Goal: Task Accomplishment & Management: Use online tool/utility

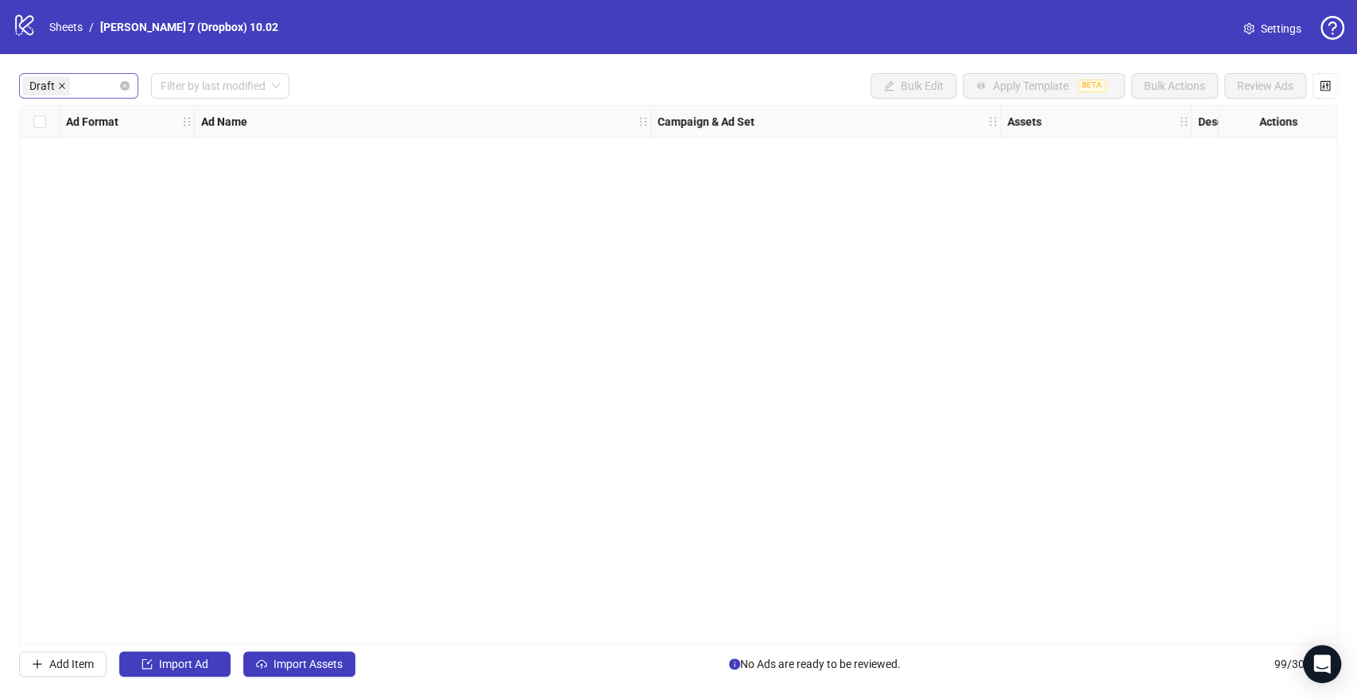
click at [61, 87] on icon "close" at bounding box center [62, 86] width 6 height 6
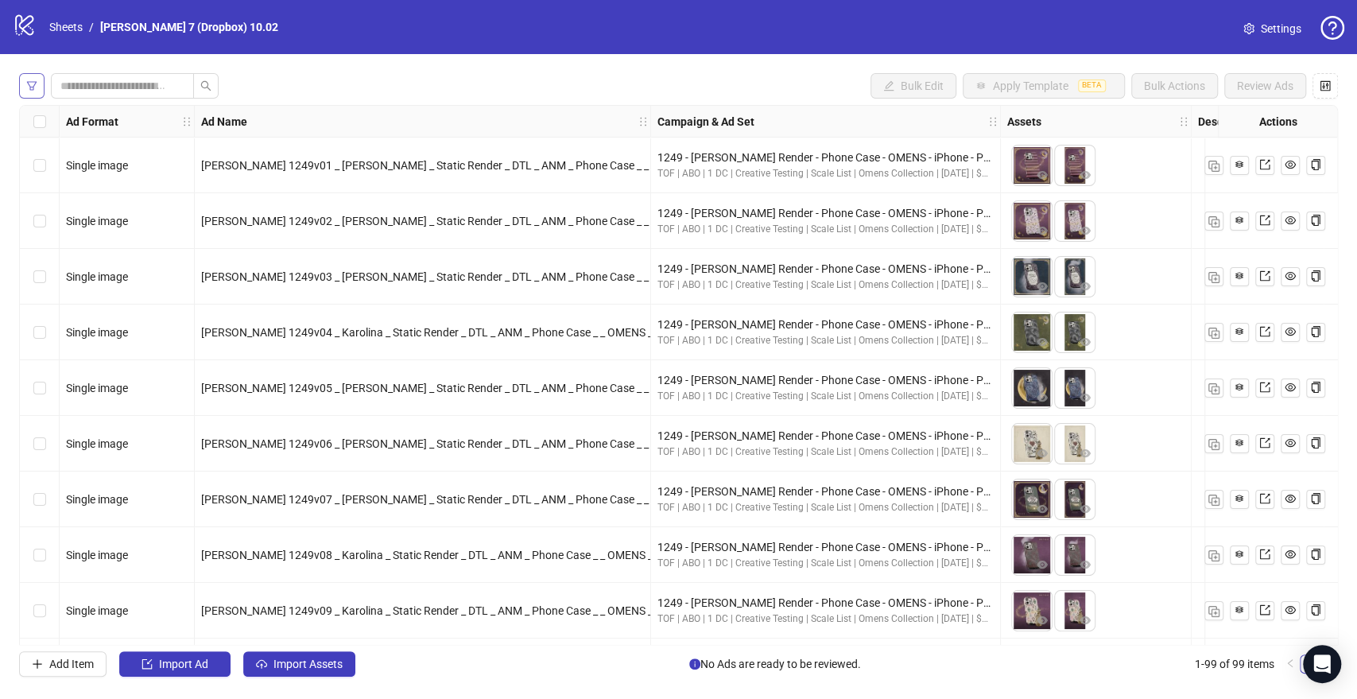
click at [34, 87] on icon "filter" at bounding box center [31, 85] width 11 height 11
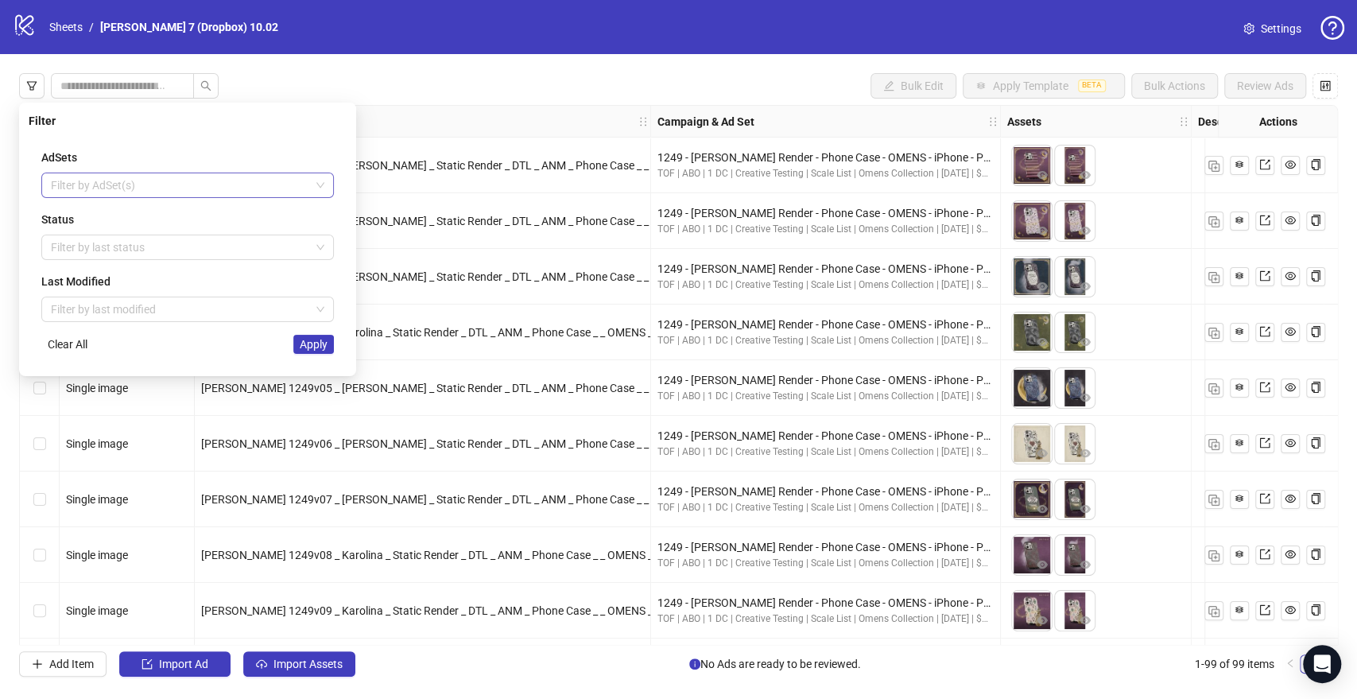
click at [107, 188] on div at bounding box center [179, 185] width 269 height 22
click at [161, 256] on div at bounding box center [179, 247] width 269 height 22
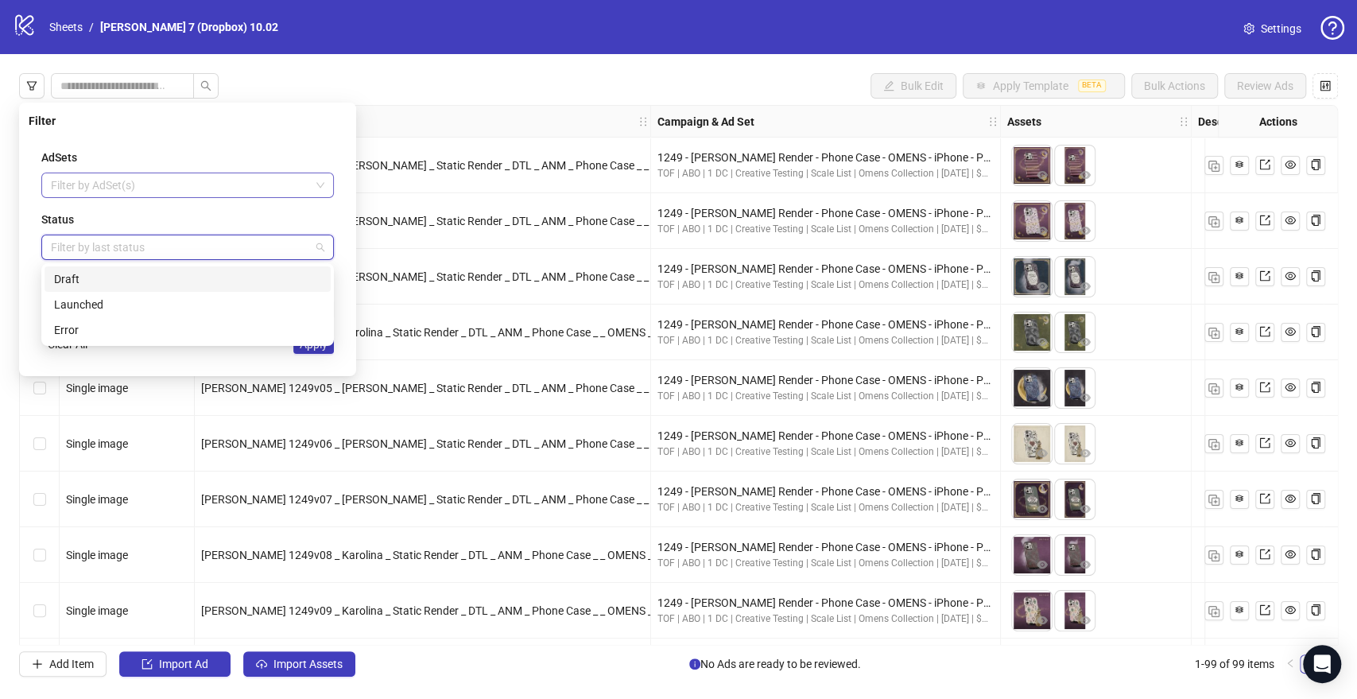
click at [129, 196] on div "Filter by AdSet(s)" at bounding box center [187, 184] width 293 height 25
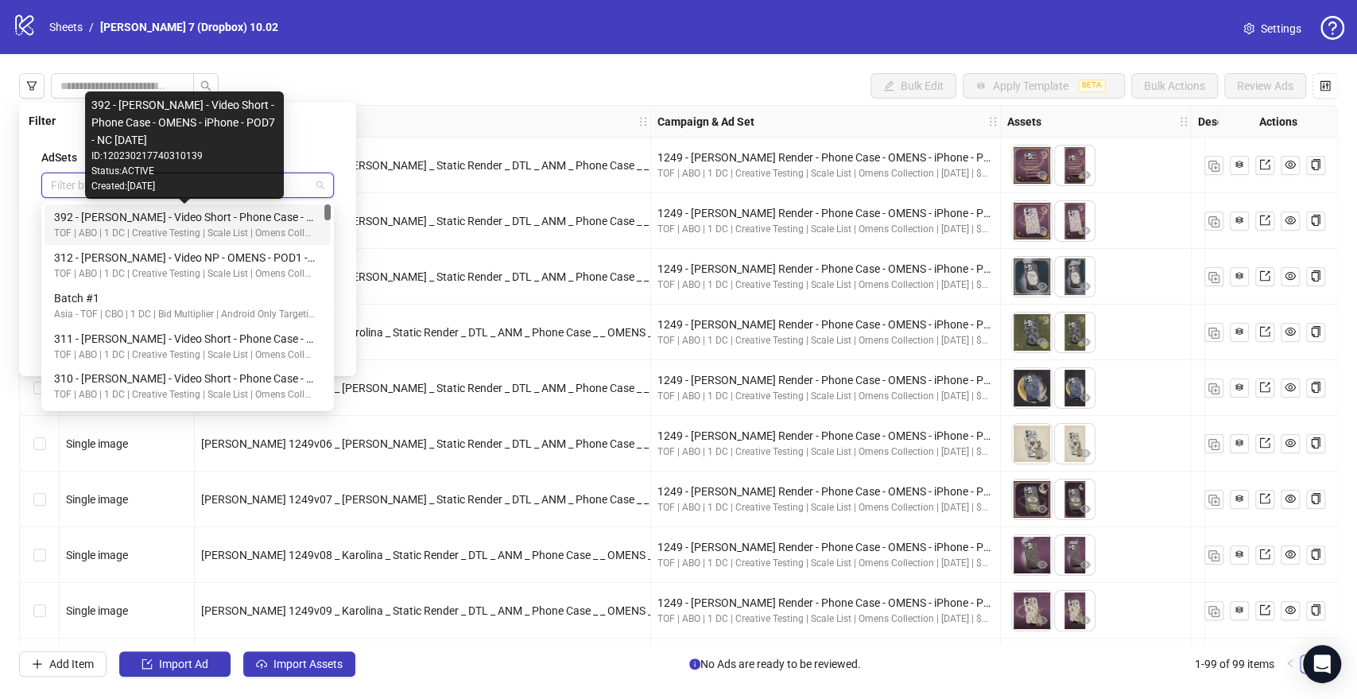
click at [116, 234] on div "TOF | ABO | 1 DC | Creative Testing | Scale List | Omens Collection | [DATE] | …" at bounding box center [184, 233] width 261 height 15
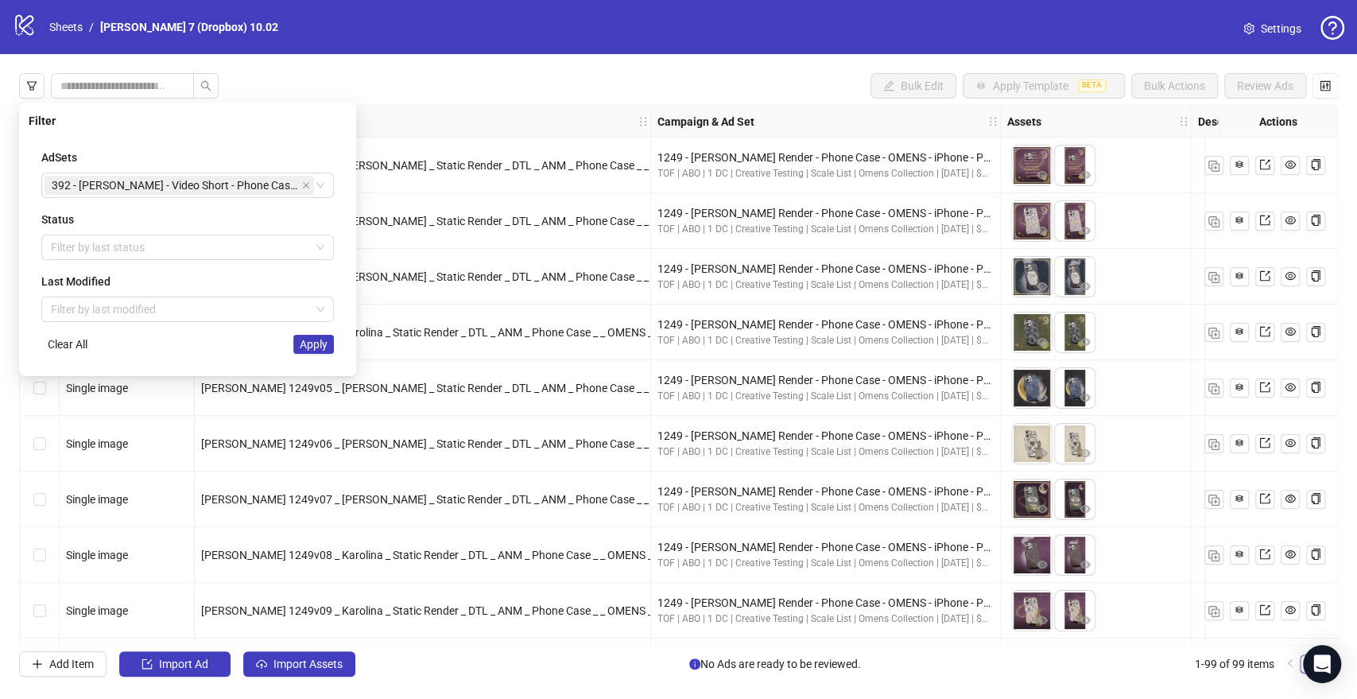
click at [300, 140] on div "AdSets 392 - [PERSON_NAME] - Video Short - Phone Case - OMENS - iPhone - POD7 -…" at bounding box center [188, 251] width 318 height 231
click at [138, 251] on div at bounding box center [179, 247] width 269 height 22
click at [24, 296] on div "Filter AdSets 392 - [PERSON_NAME] - Video Short - Phone Case - OMENS - iPhone -…" at bounding box center [187, 239] width 337 height 273
click at [143, 293] on div "Last Modified Filter by last modified" at bounding box center [187, 297] width 293 height 49
click at [145, 303] on input "search" at bounding box center [180, 309] width 259 height 24
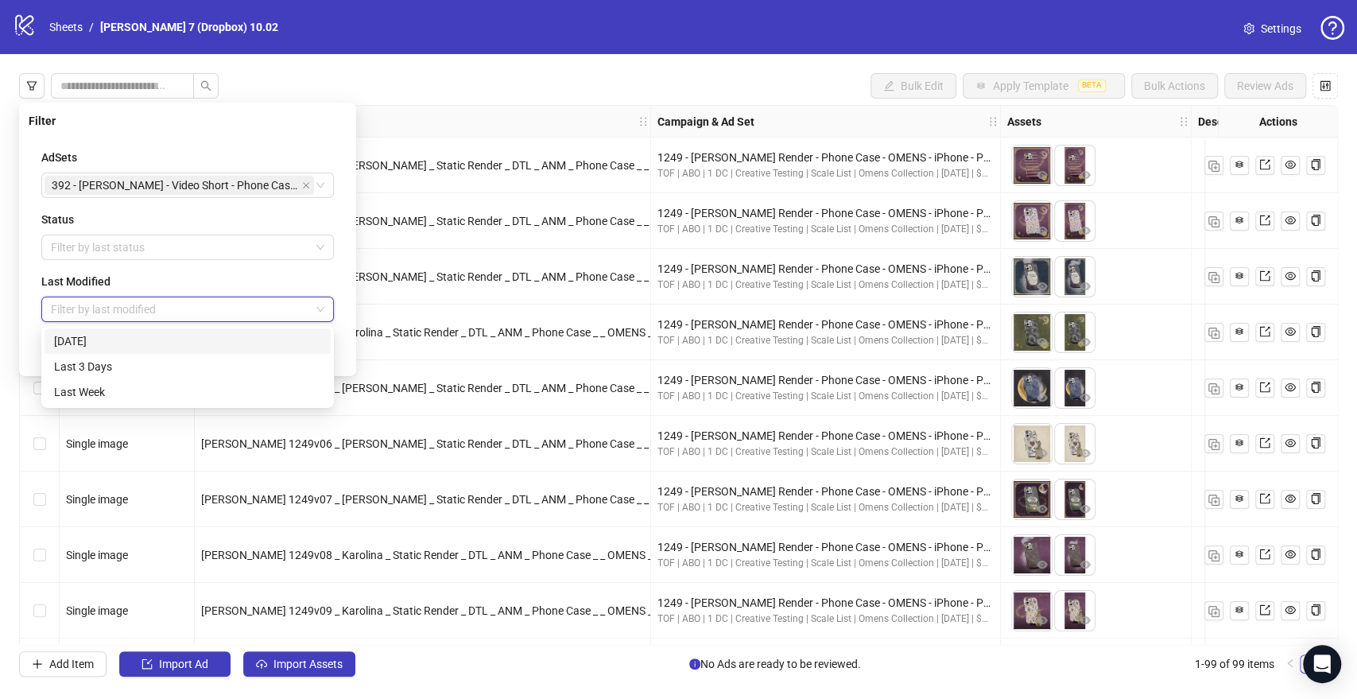
click at [145, 303] on input "search" at bounding box center [180, 309] width 259 height 24
click at [301, 339] on span "Apply" at bounding box center [314, 344] width 28 height 13
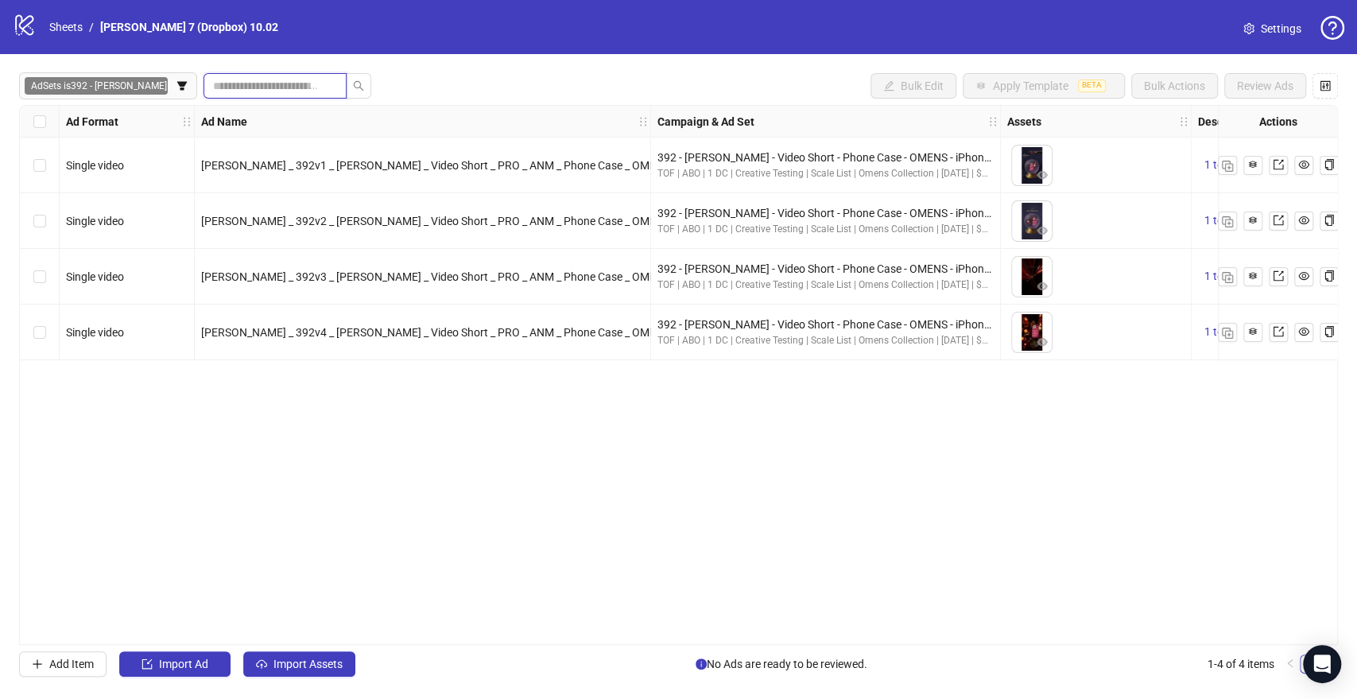
click at [260, 87] on input "search" at bounding box center [268, 85] width 111 height 17
click at [273, 87] on input "search" at bounding box center [268, 85] width 111 height 17
click at [177, 81] on icon "filter" at bounding box center [182, 85] width 10 height 9
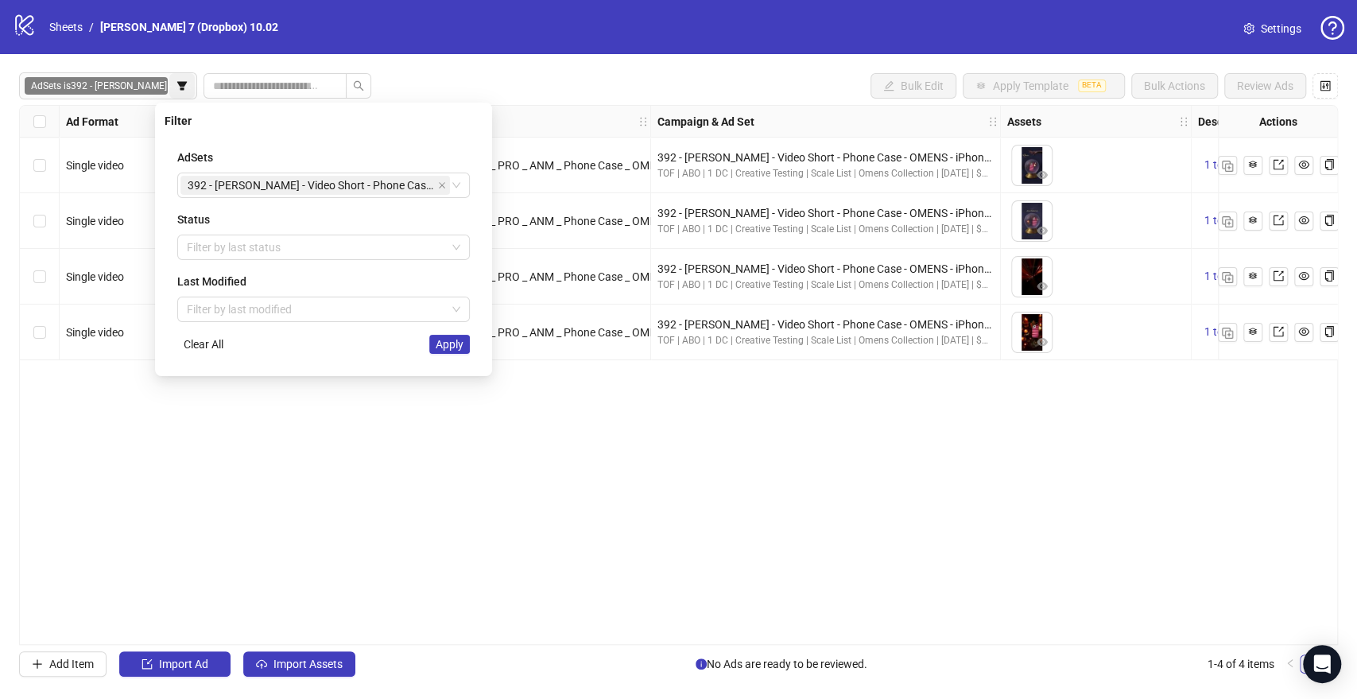
click at [177, 81] on icon "filter" at bounding box center [182, 85] width 10 height 9
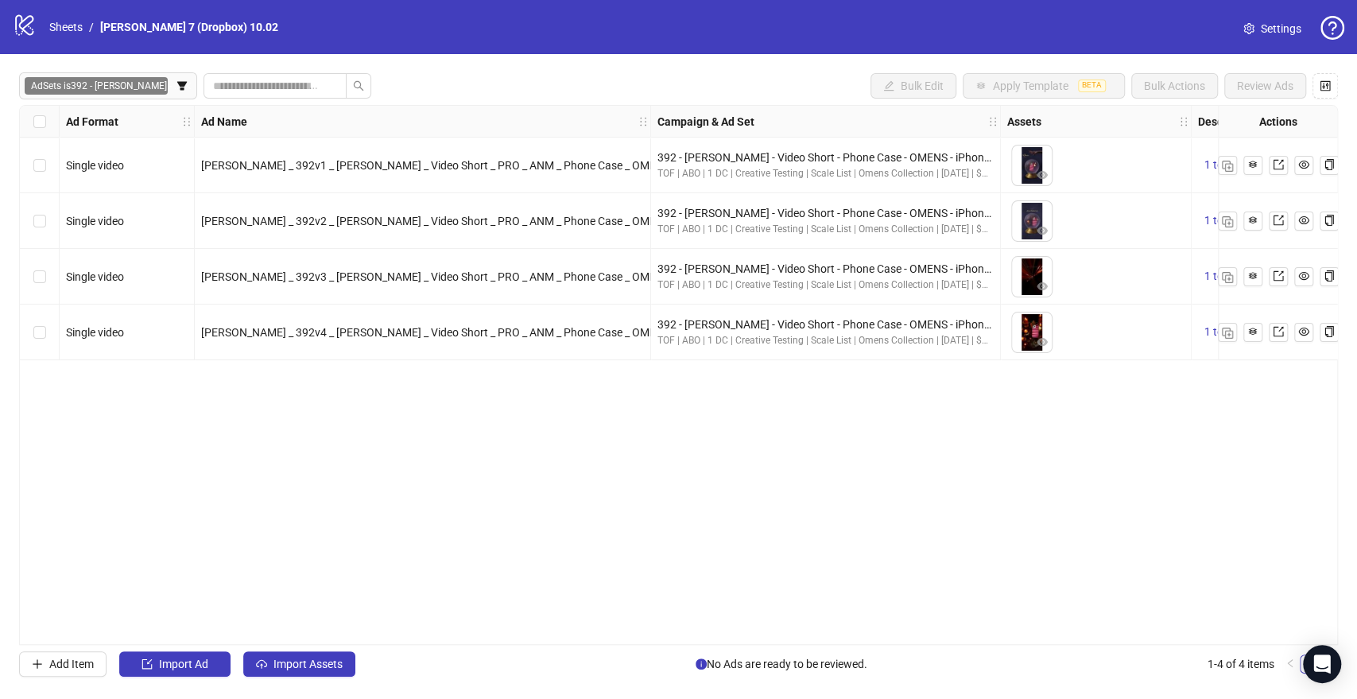
click at [453, 89] on div "AdSets is 392 - [PERSON_NAME] - ... Bulk Edit Apply Template BETA Bulk Actions …" at bounding box center [678, 85] width 1319 height 25
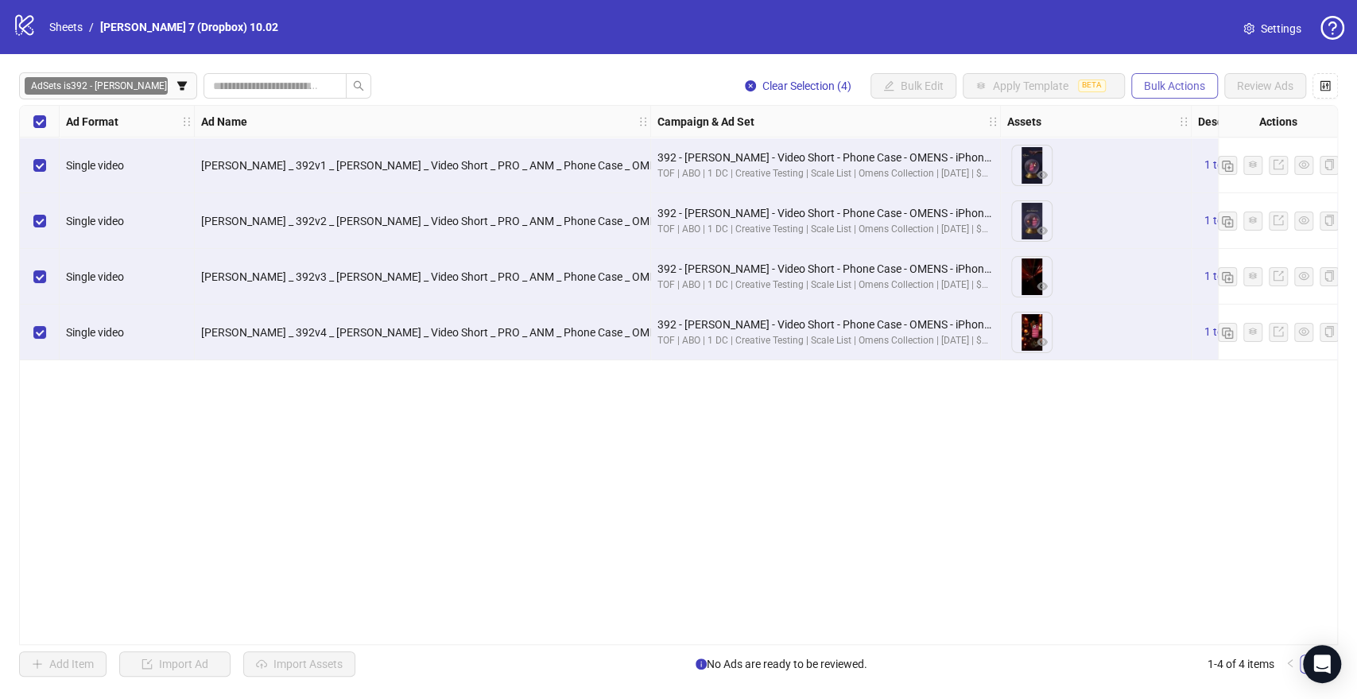
click at [1137, 84] on button "Bulk Actions" at bounding box center [1174, 85] width 87 height 25
click at [1173, 200] on span "Copy to another sheet" at bounding box center [1196, 194] width 109 height 17
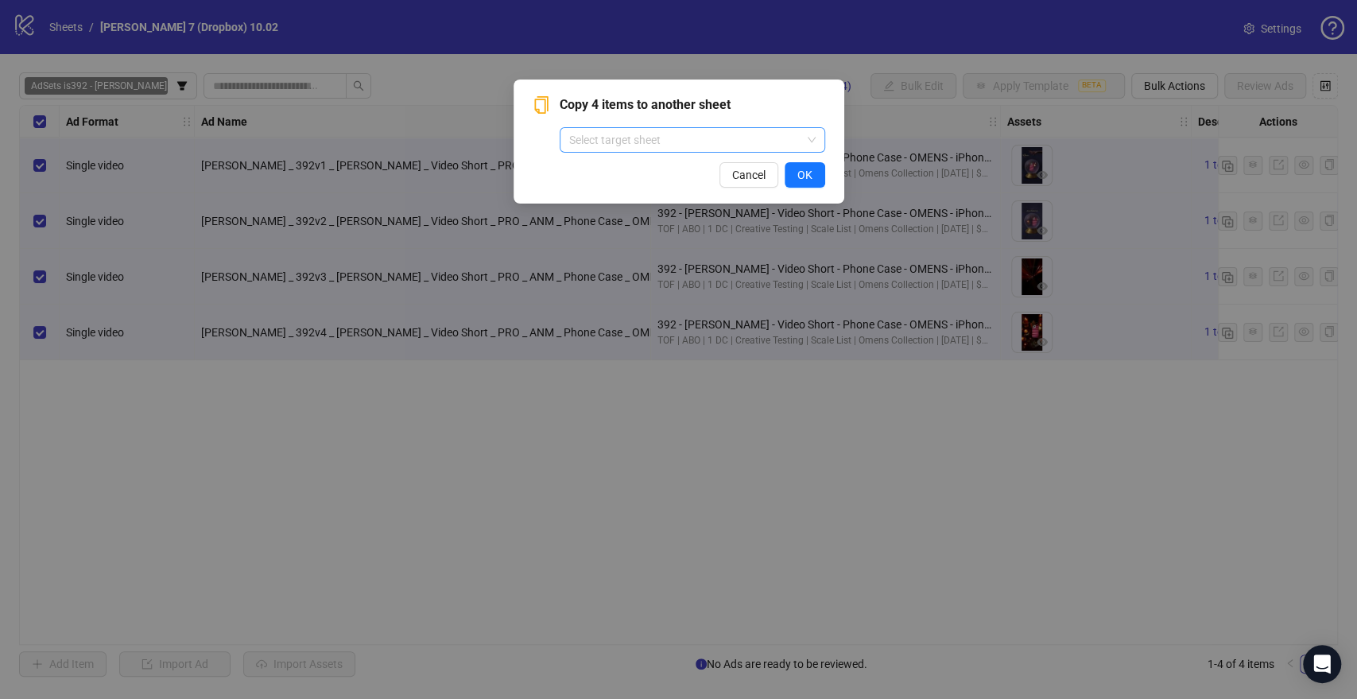
click at [705, 145] on input "search" at bounding box center [685, 140] width 232 height 24
click at [734, 169] on span "Cancel" at bounding box center [748, 175] width 33 height 13
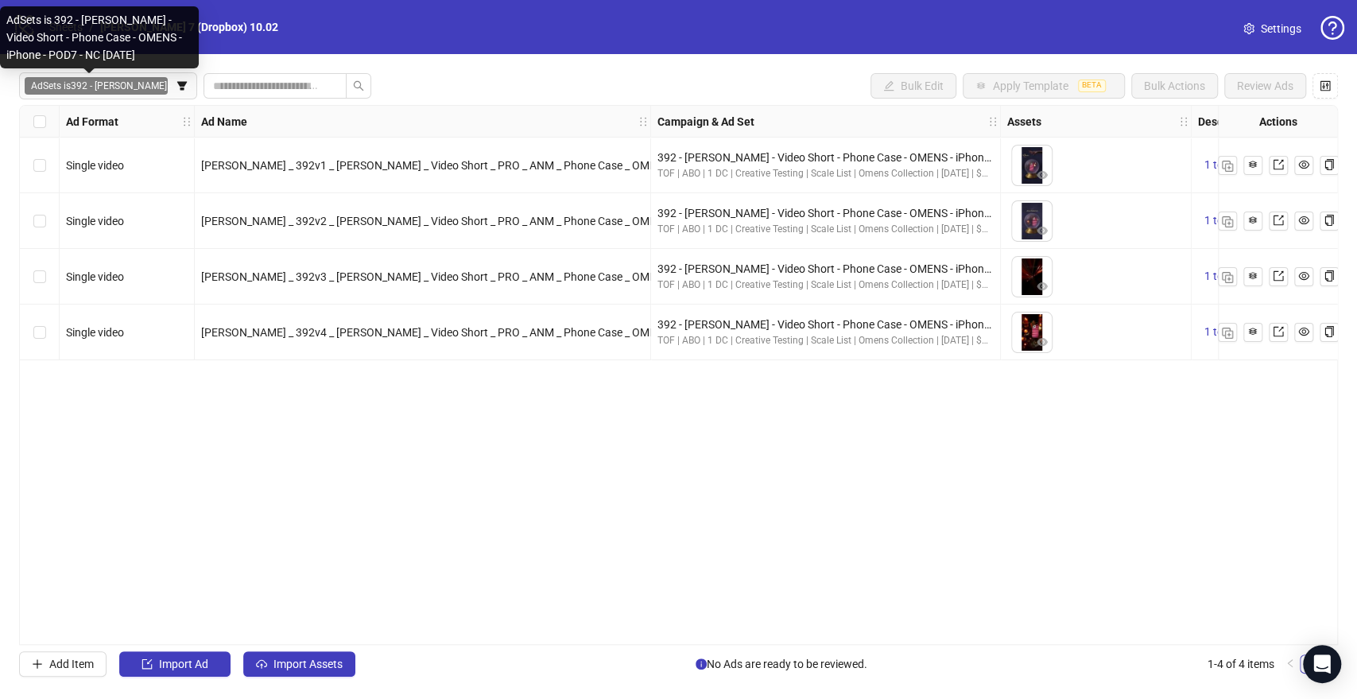
drag, startPoint x: 143, startPoint y: 87, endPoint x: 48, endPoint y: 49, distance: 102.7
click at [184, 87] on icon "close" at bounding box center [187, 86] width 6 height 6
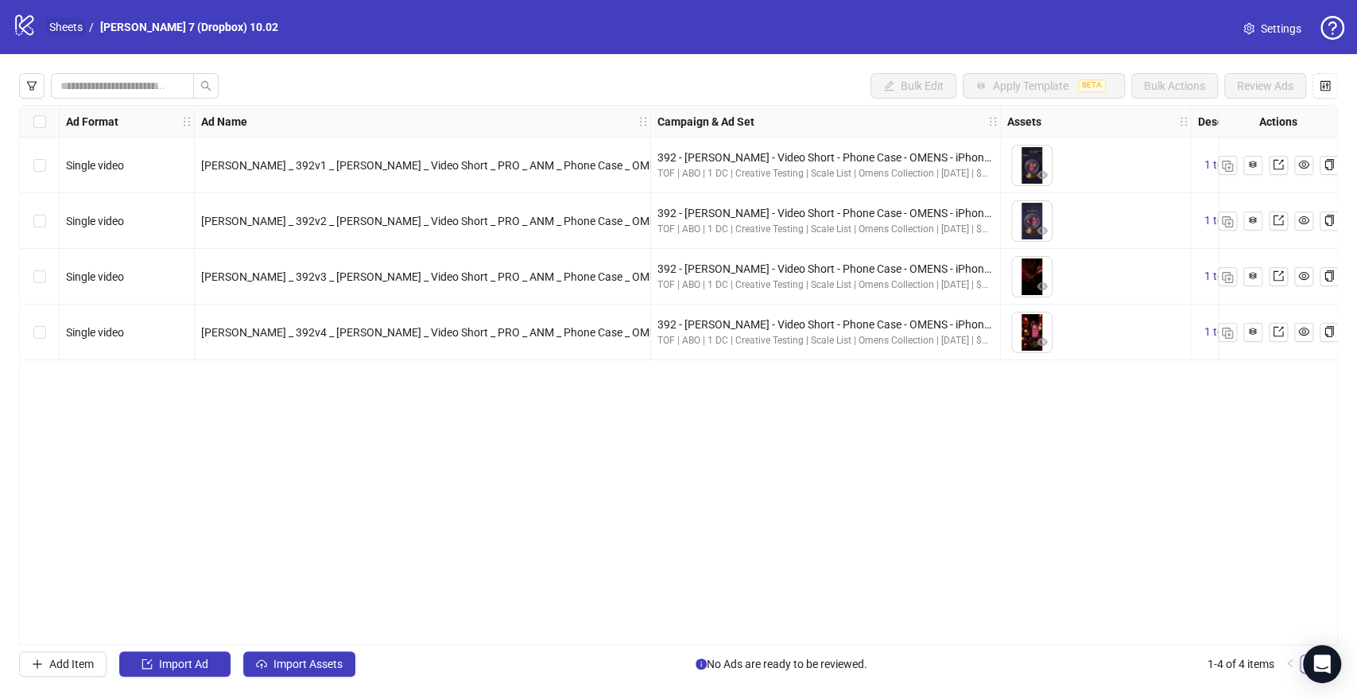
click at [60, 23] on link "Sheets" at bounding box center [66, 26] width 40 height 17
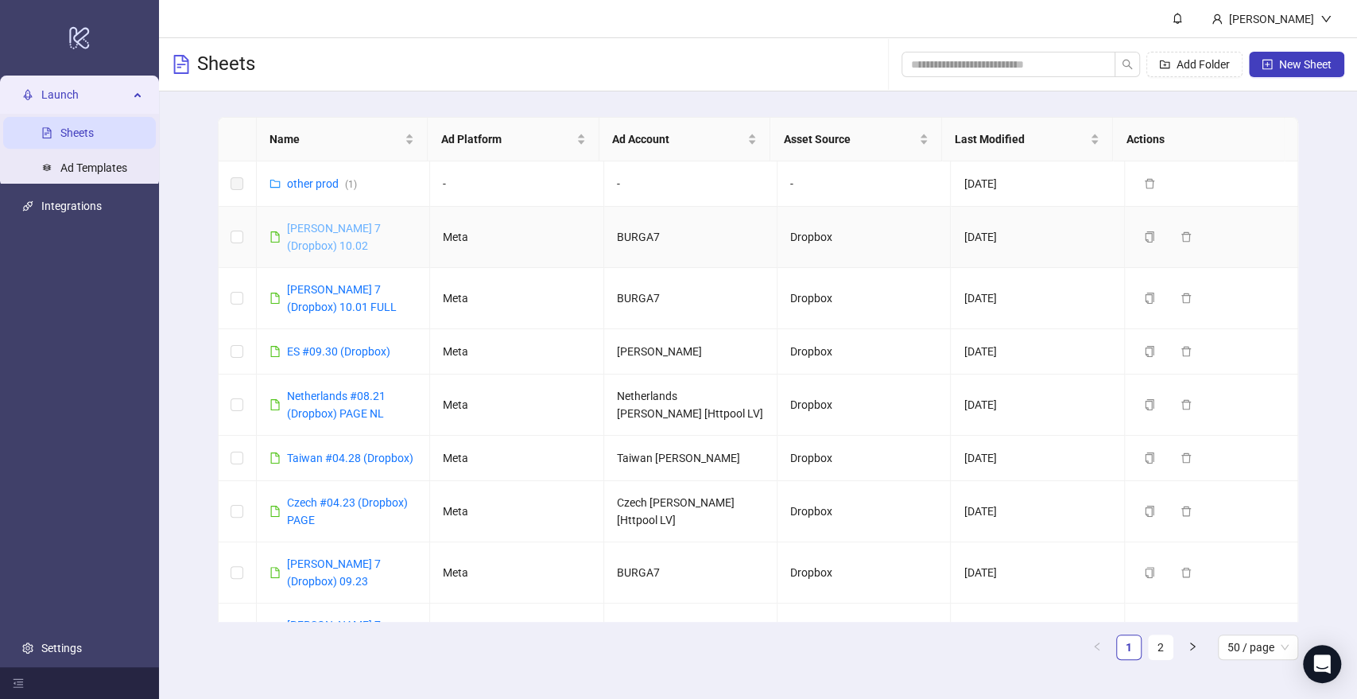
click at [381, 233] on link "[PERSON_NAME] 7 (Dropbox) 10.02" at bounding box center [334, 237] width 94 height 30
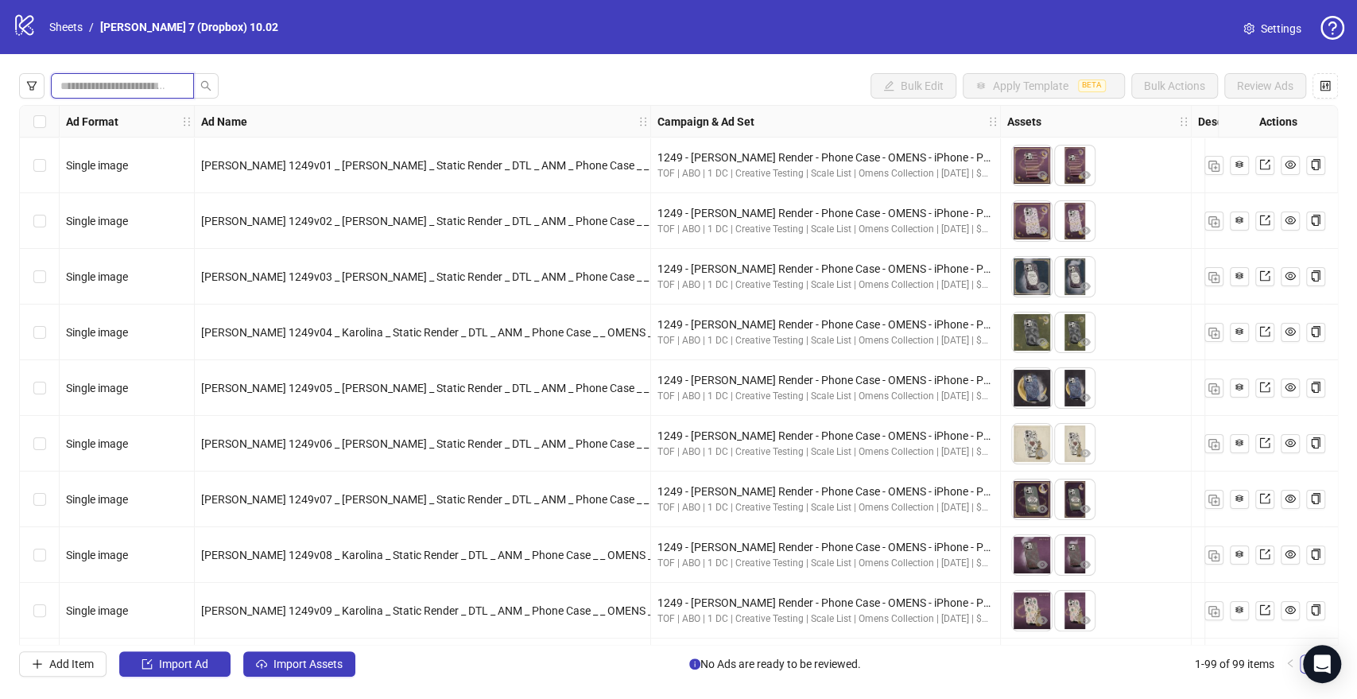
click at [94, 83] on input "search" at bounding box center [115, 85] width 111 height 17
click at [338, 94] on div "Bulk Edit Apply Template BETA Bulk Actions Review Ads" at bounding box center [678, 85] width 1319 height 25
click at [132, 92] on input "search" at bounding box center [115, 85] width 111 height 17
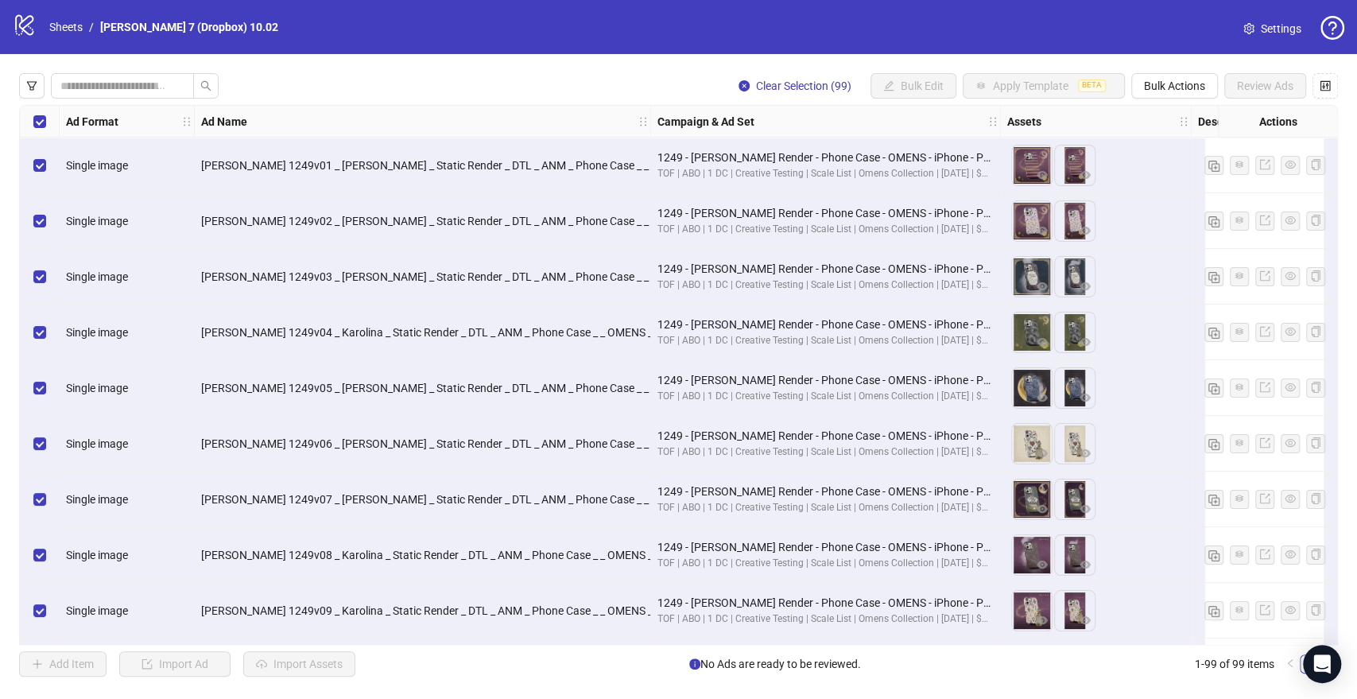
click at [312, 83] on div "Clear Selection (99) Bulk Edit Apply Template BETA Bulk Actions Review Ads" at bounding box center [678, 85] width 1319 height 25
click at [123, 94] on input "search" at bounding box center [115, 85] width 111 height 17
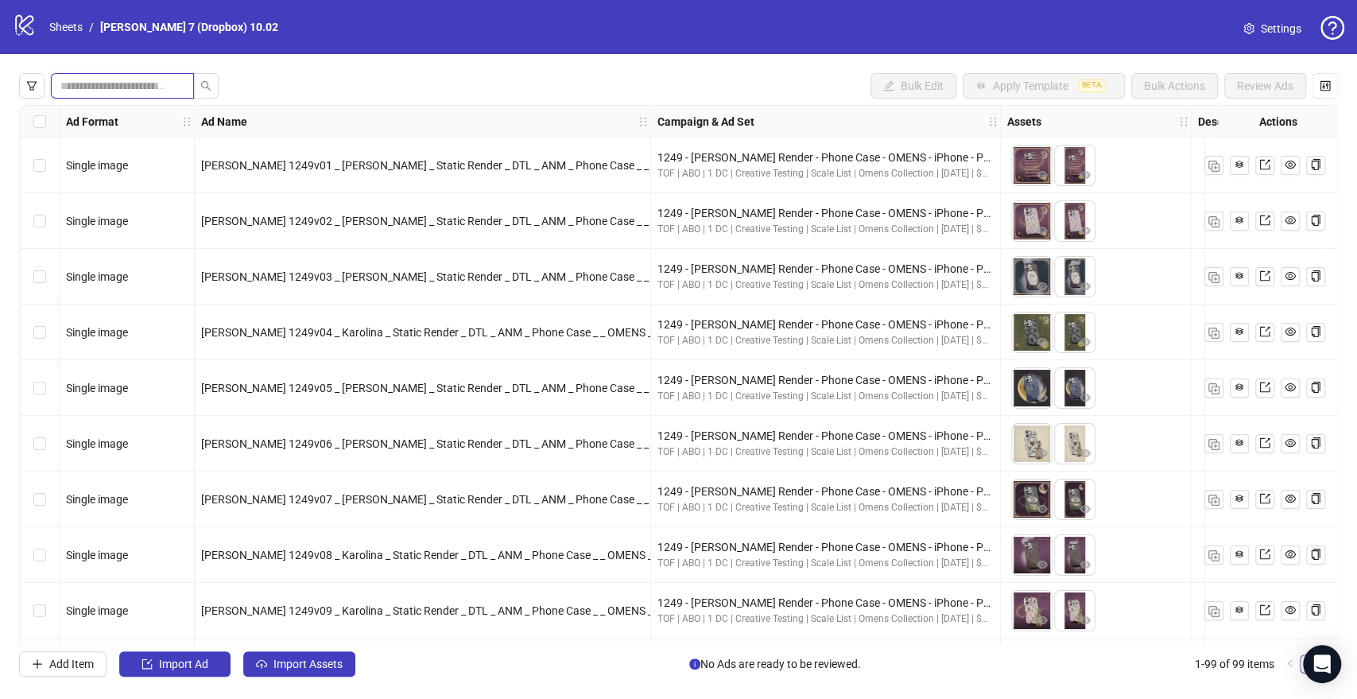
drag, startPoint x: 148, startPoint y: 84, endPoint x: 162, endPoint y: 110, distance: 29.2
click at [149, 84] on input "search" at bounding box center [115, 85] width 111 height 17
click at [302, 71] on div "Bulk Edit Apply Template BETA Bulk Actions Review Ads Ad Format Ad Name Campaig…" at bounding box center [678, 374] width 1357 height 641
click at [184, 84] on span at bounding box center [180, 85] width 10 height 17
click at [126, 83] on input "search" at bounding box center [115, 85] width 111 height 17
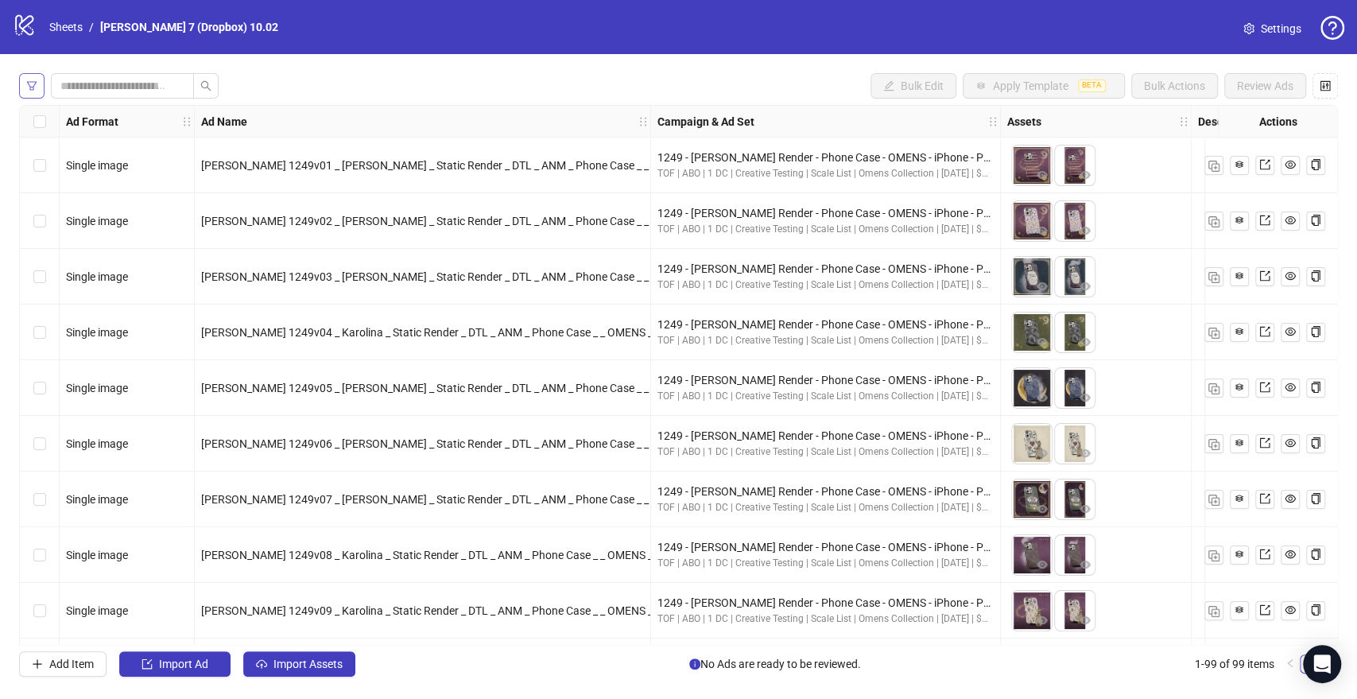
click at [25, 82] on button "button" at bounding box center [31, 85] width 25 height 25
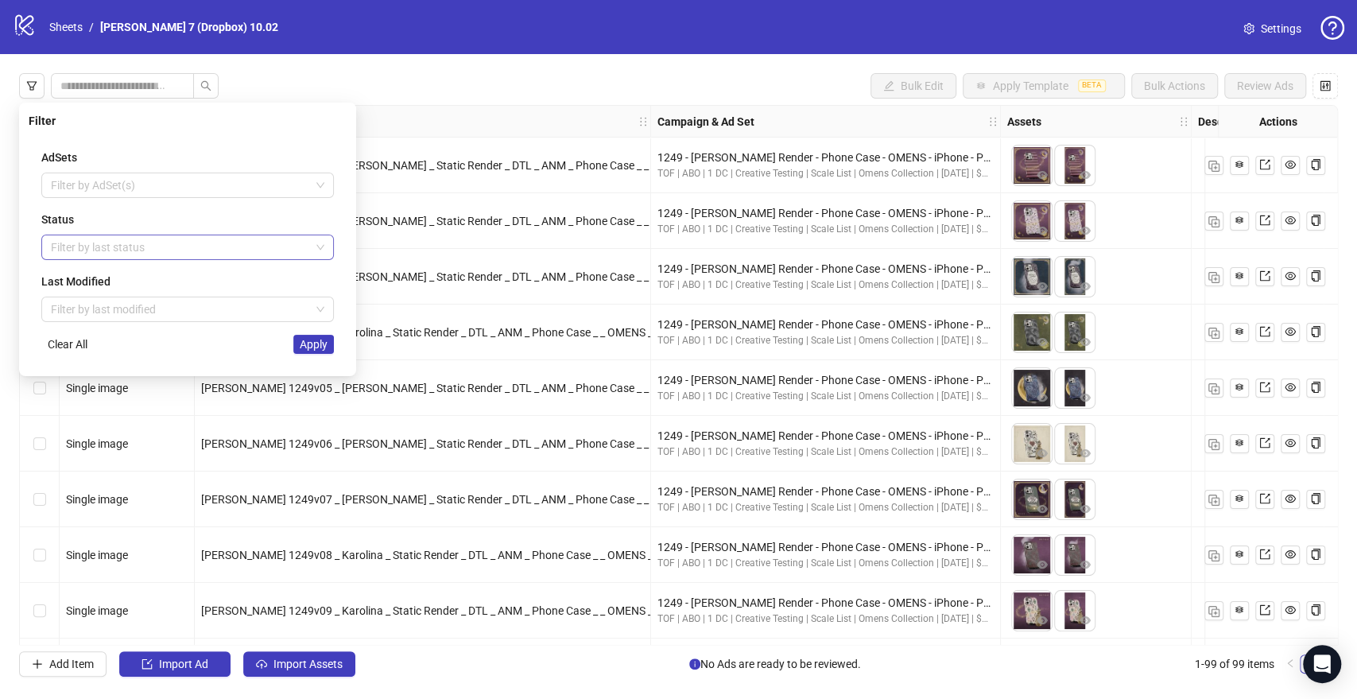
click at [212, 254] on div at bounding box center [179, 247] width 269 height 22
click at [102, 299] on div "Launched" at bounding box center [187, 304] width 267 height 17
click at [102, 299] on div "Launched" at bounding box center [182, 304] width 256 height 17
click at [91, 289] on div "Draft" at bounding box center [188, 278] width 286 height 25
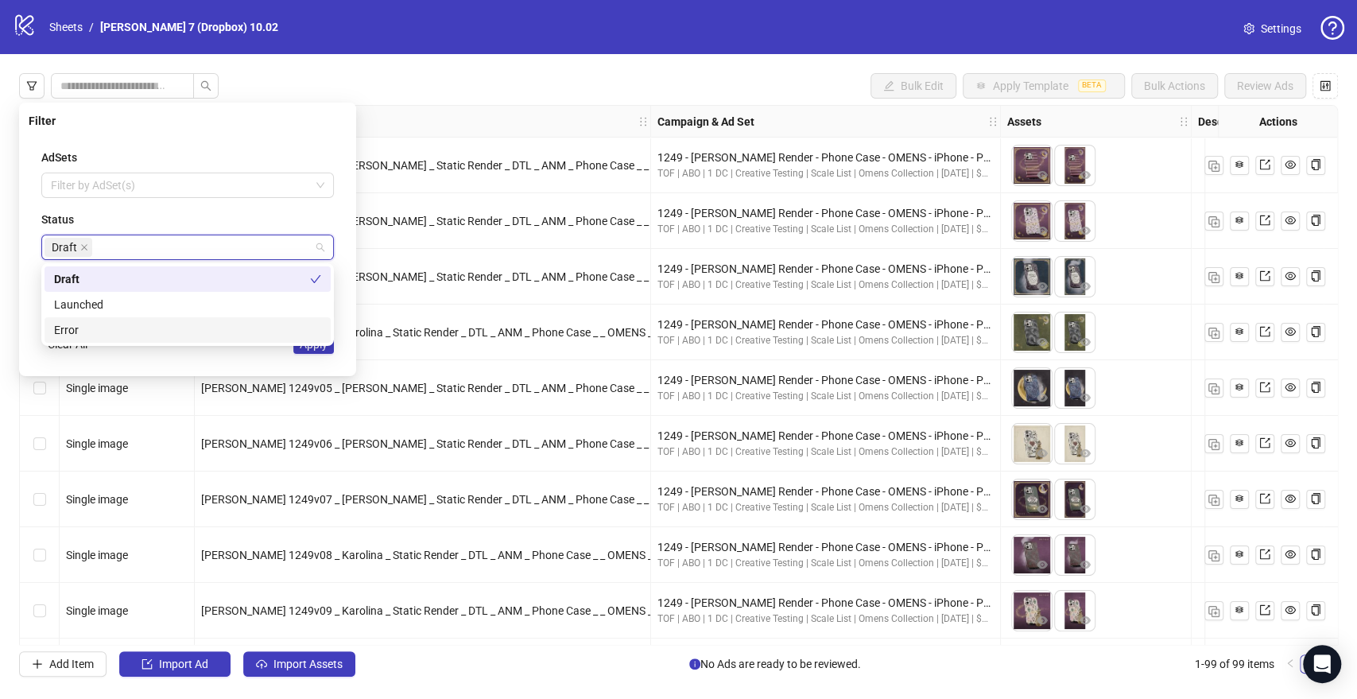
click at [311, 359] on div "AdSets Filter by AdSet(s) Status Draft Last Modified Filter by last modified Cl…" at bounding box center [188, 251] width 318 height 231
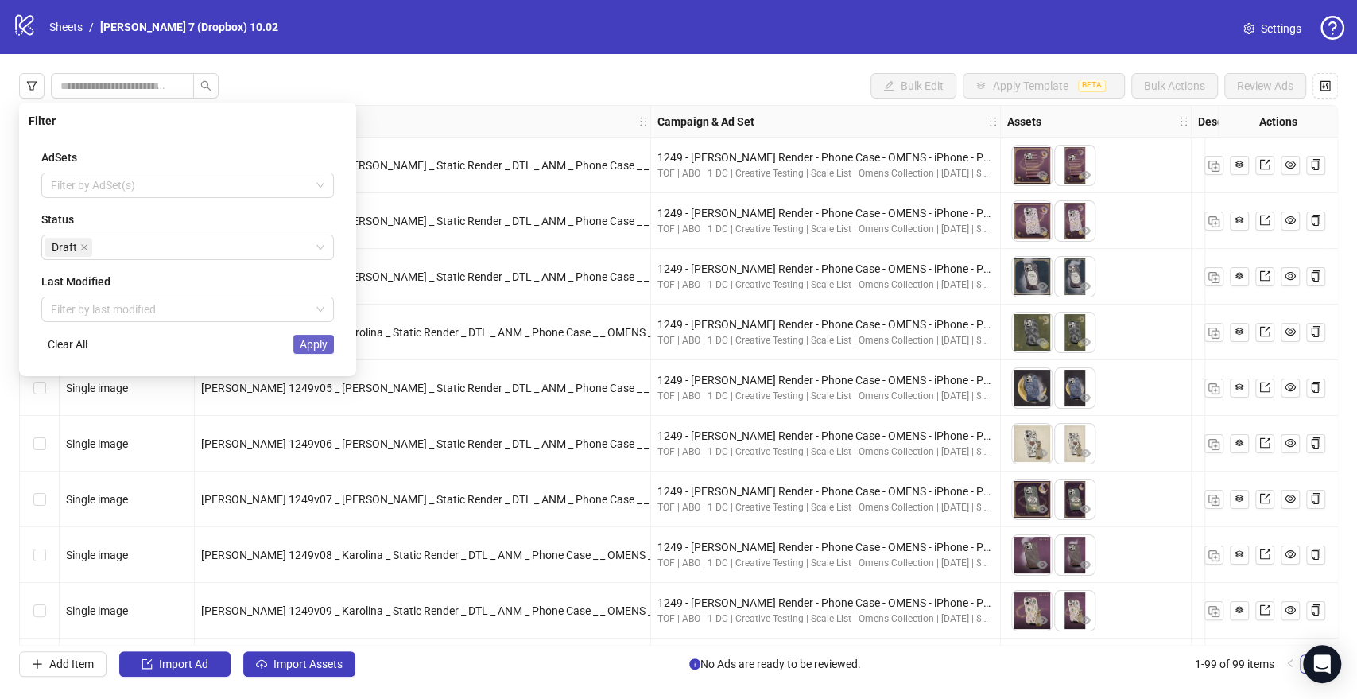
click at [317, 347] on span "Apply" at bounding box center [314, 344] width 28 height 13
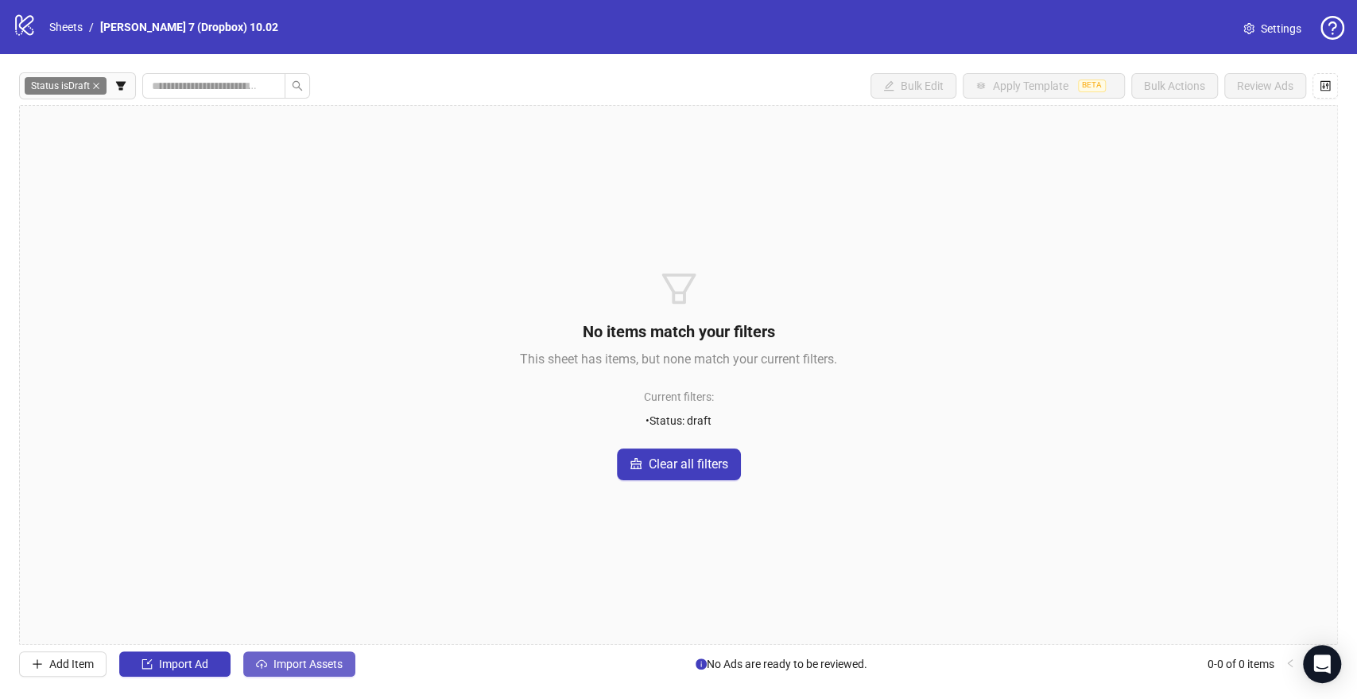
click at [282, 660] on span "Import Assets" at bounding box center [307, 663] width 69 height 13
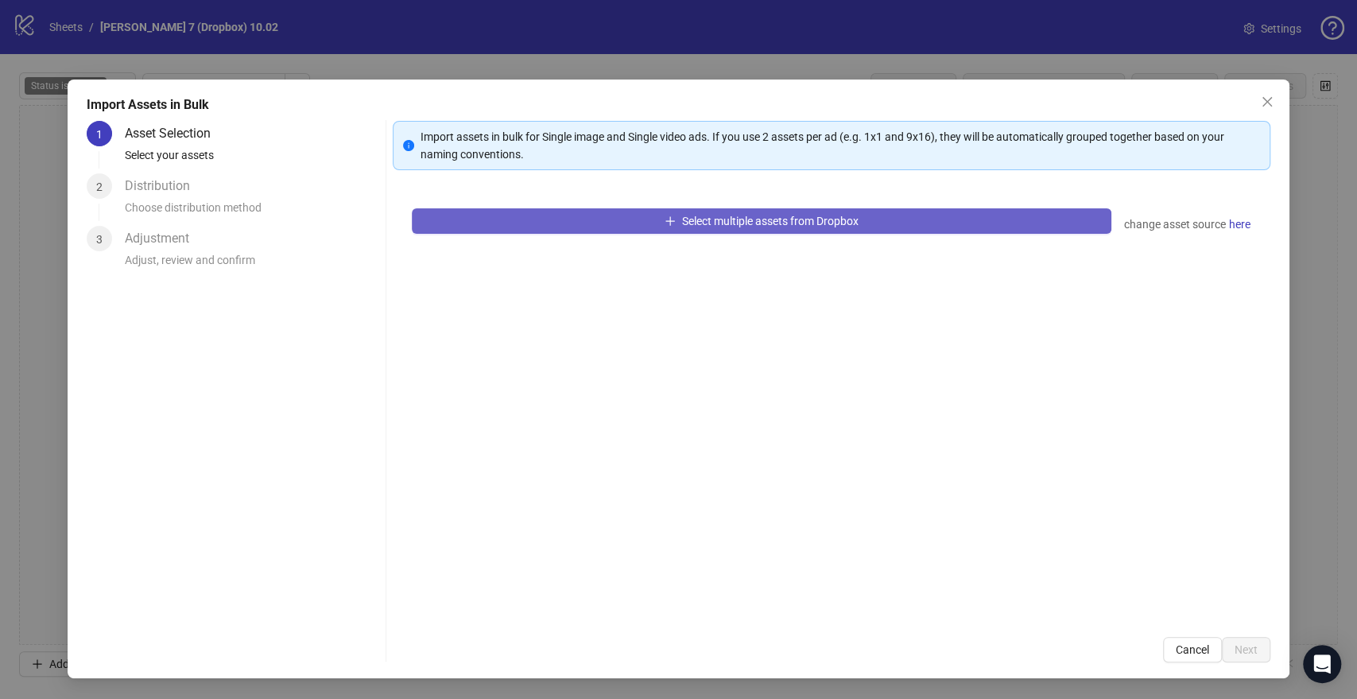
click at [628, 224] on button "Select multiple assets from Dropbox" at bounding box center [761, 220] width 699 height 25
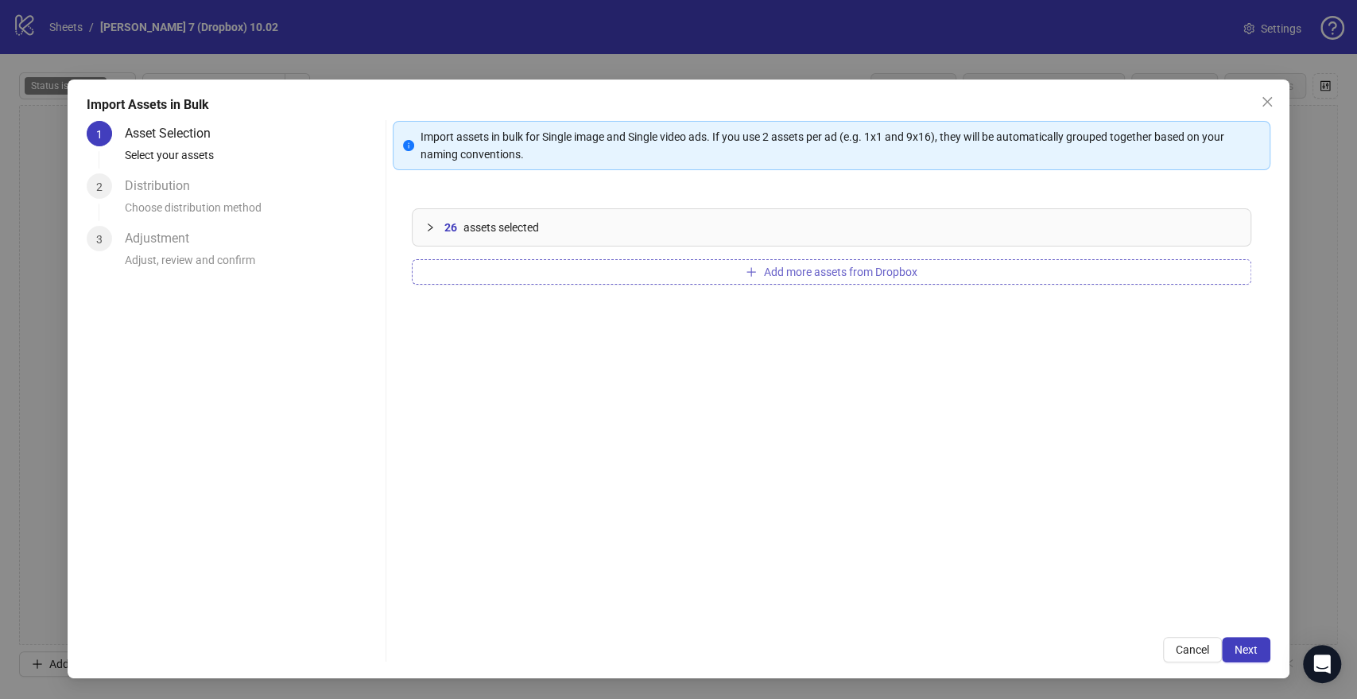
click at [854, 271] on span "Add more assets from Dropbox" at bounding box center [839, 271] width 153 height 13
click at [585, 259] on button "Add more assets from Dropbox" at bounding box center [831, 271] width 839 height 25
click at [1255, 648] on span "Next" at bounding box center [1245, 649] width 23 height 13
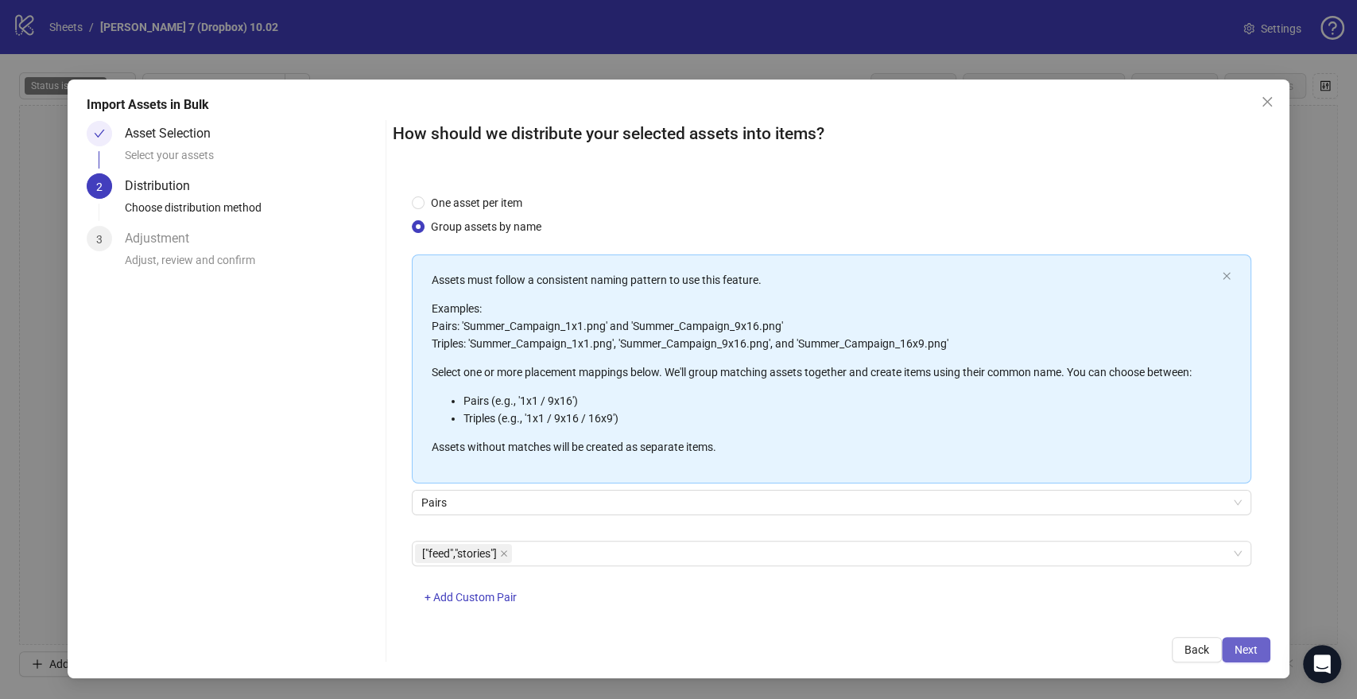
click at [1243, 650] on span "Next" at bounding box center [1245, 649] width 23 height 13
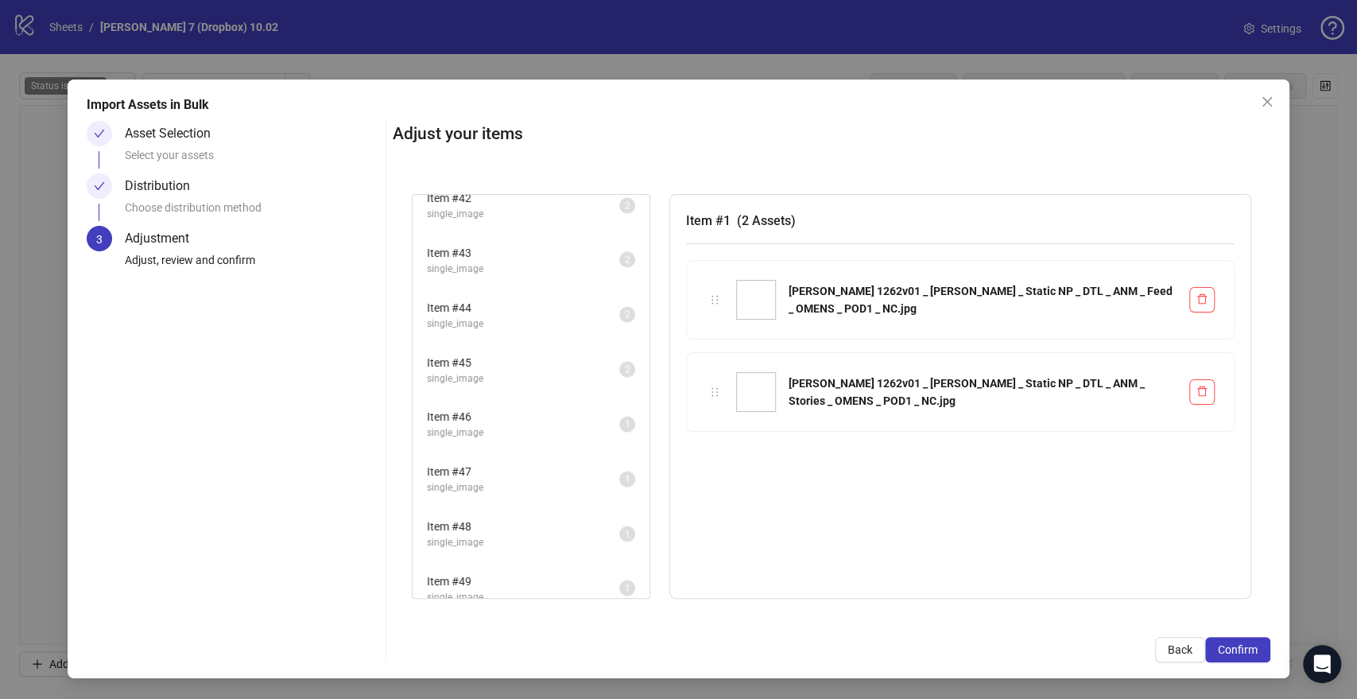
scroll to position [2261, 0]
click at [1246, 654] on span "Confirm" at bounding box center [1238, 649] width 40 height 13
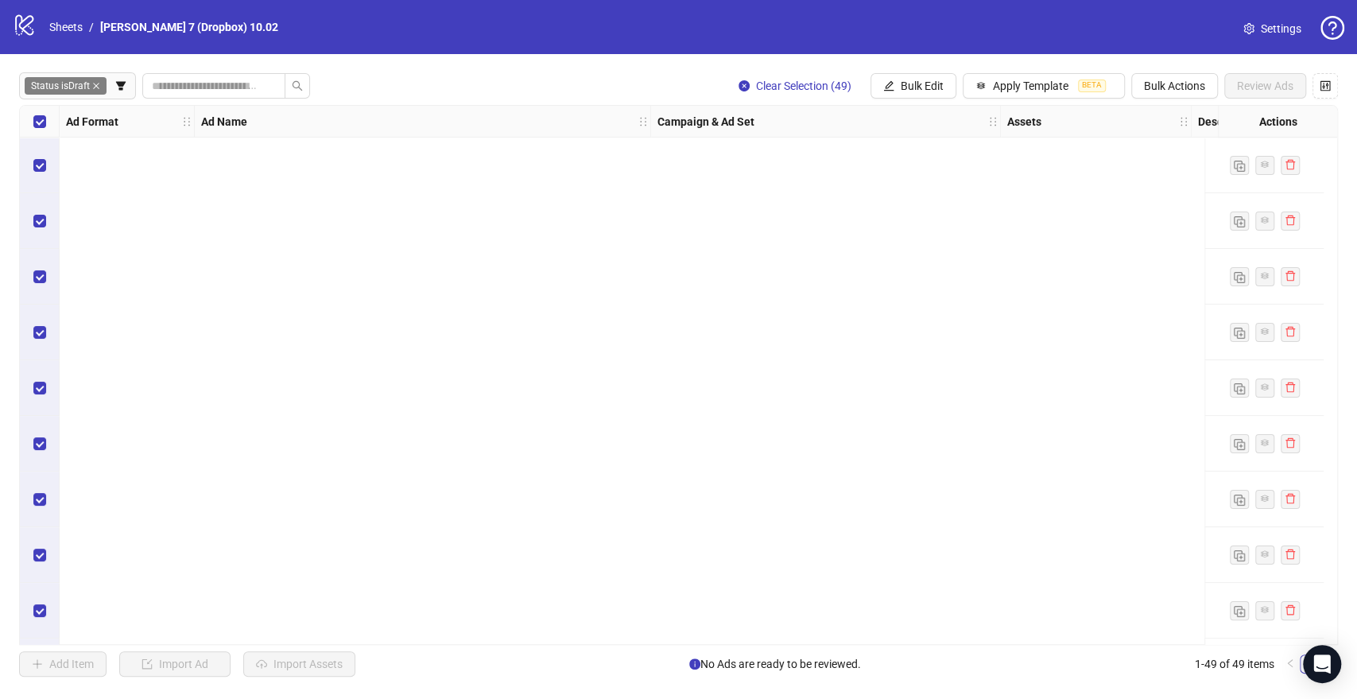
scroll to position [2226, 0]
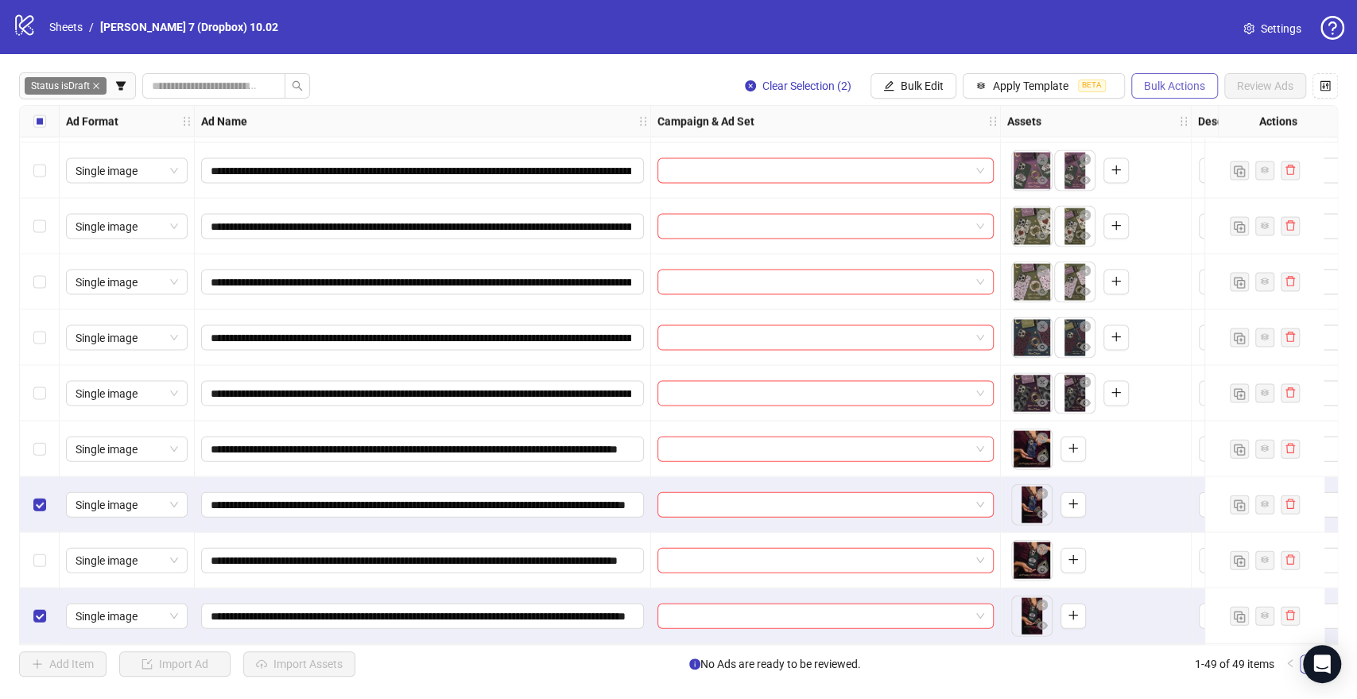
click at [1194, 81] on span "Bulk Actions" at bounding box center [1174, 85] width 61 height 13
click at [1183, 119] on span "Delete" at bounding box center [1196, 118] width 109 height 17
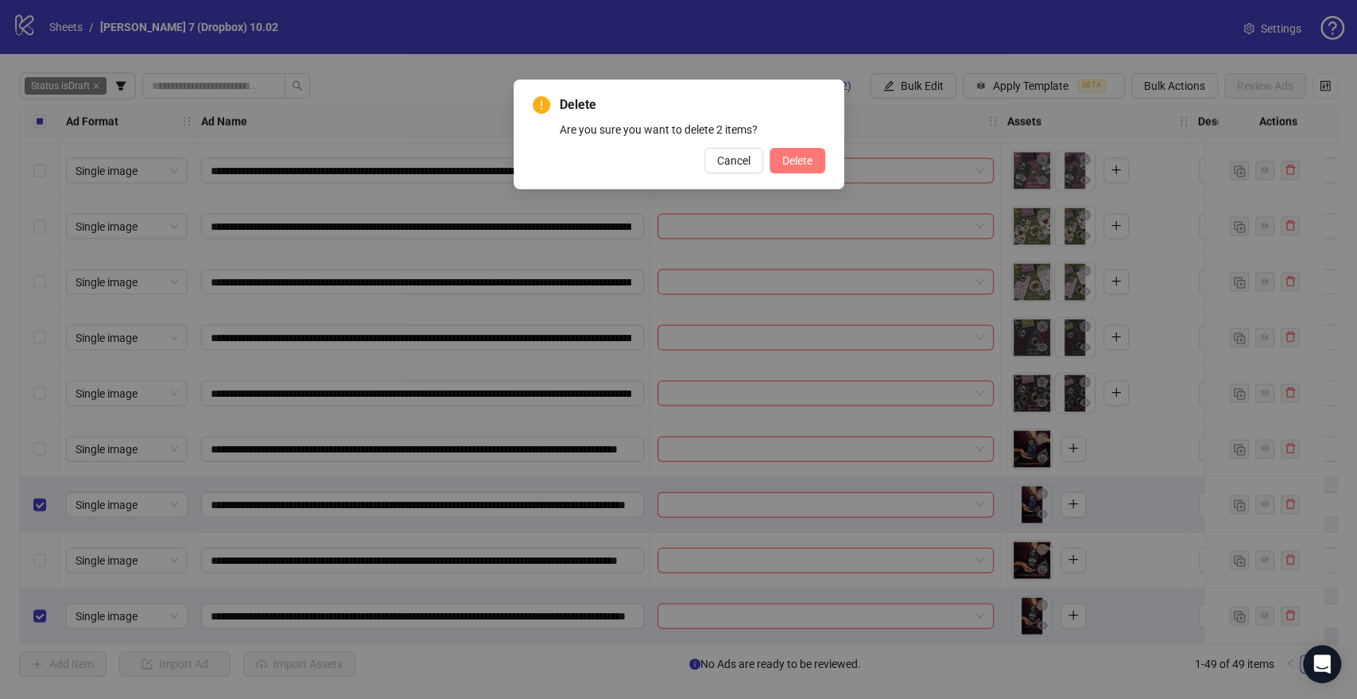
click at [788, 159] on span "Delete" at bounding box center [797, 160] width 30 height 13
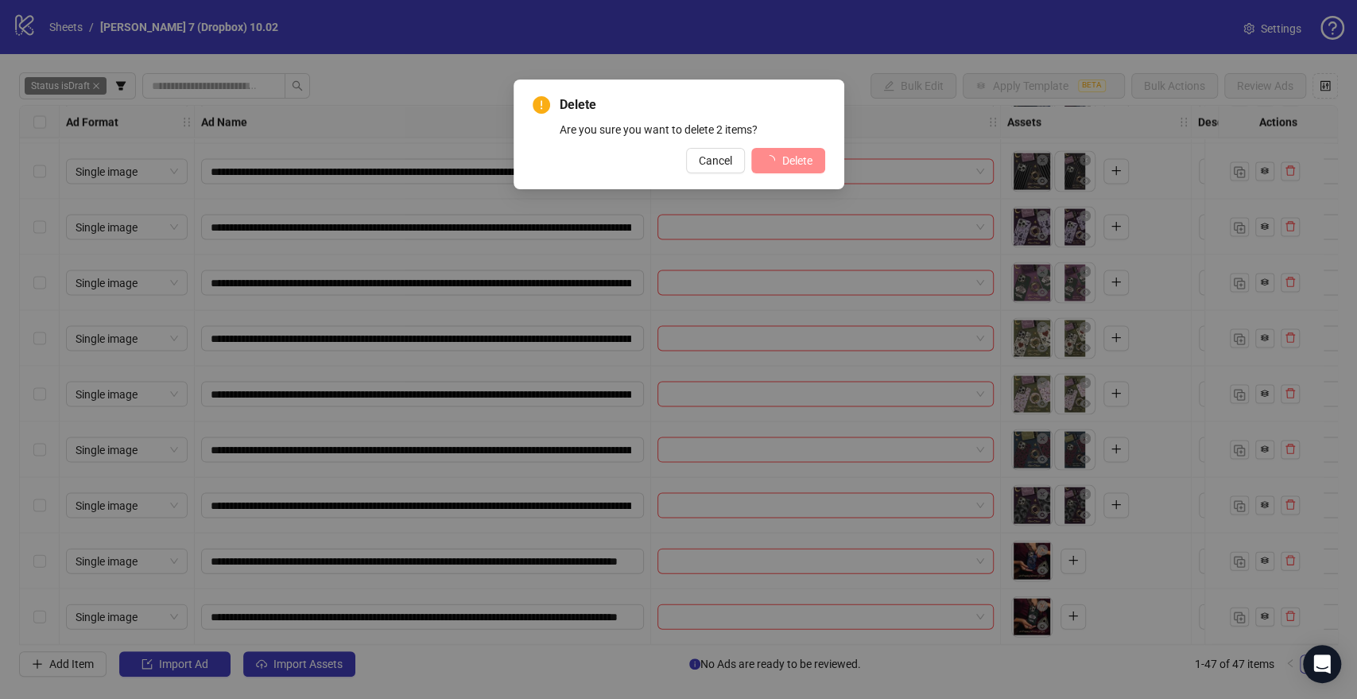
scroll to position [2114, 0]
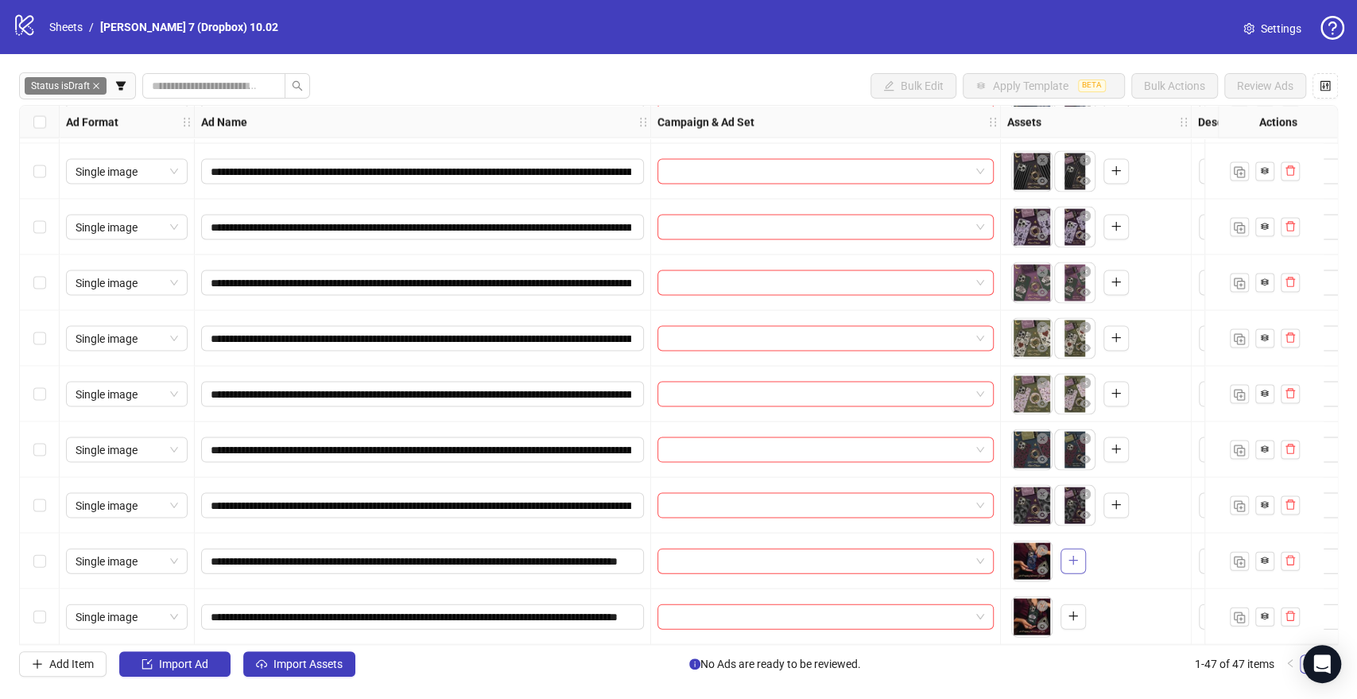
click at [1071, 554] on icon "plus" at bounding box center [1072, 559] width 11 height 11
